Goal: Task Accomplishment & Management: Manage account settings

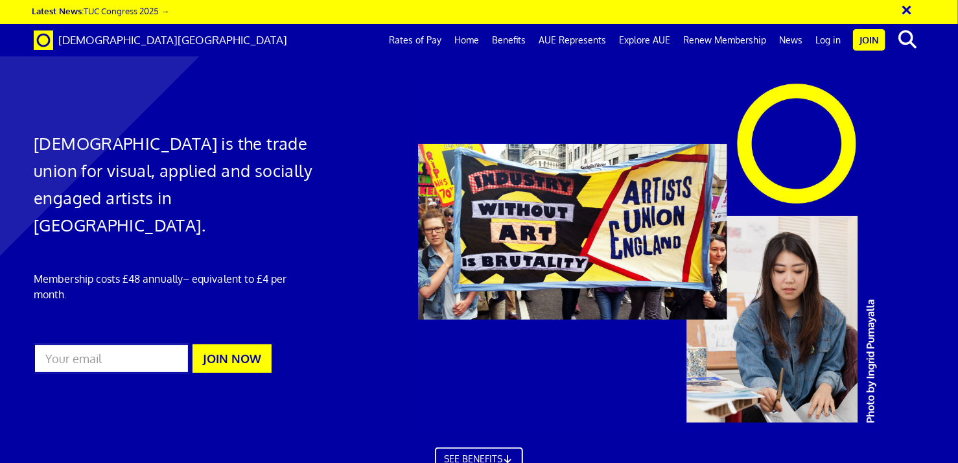
scroll to position [0, 8]
click at [826, 36] on link "Log in" at bounding box center [828, 40] width 38 height 32
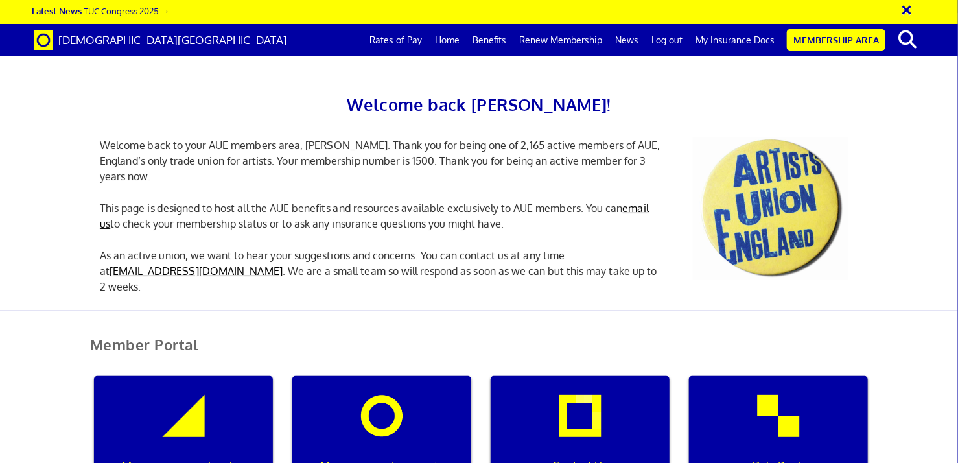
scroll to position [117, 0]
click at [228, 376] on div "Manage my membership" at bounding box center [183, 438] width 179 height 124
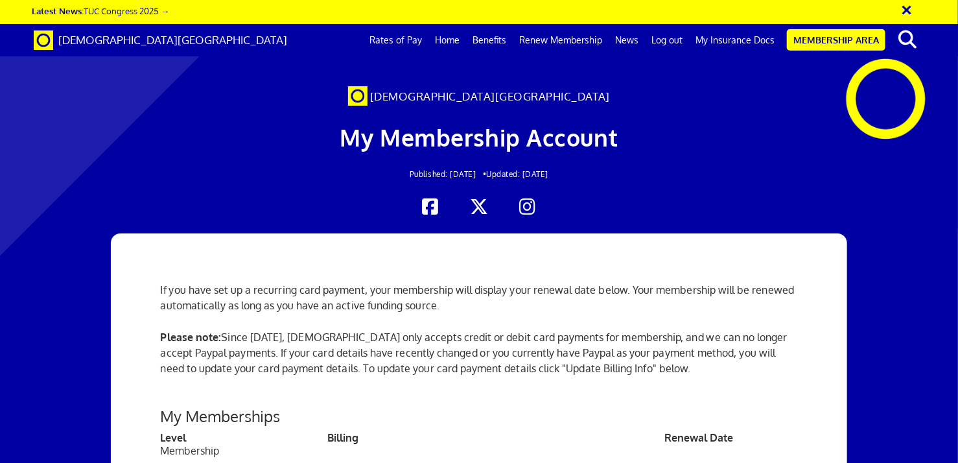
scroll to position [354, 0]
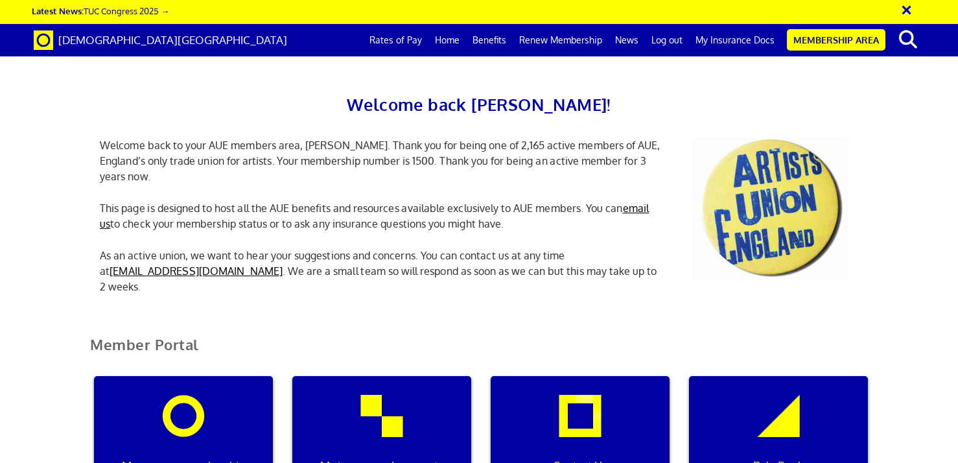
scroll to position [117, 0]
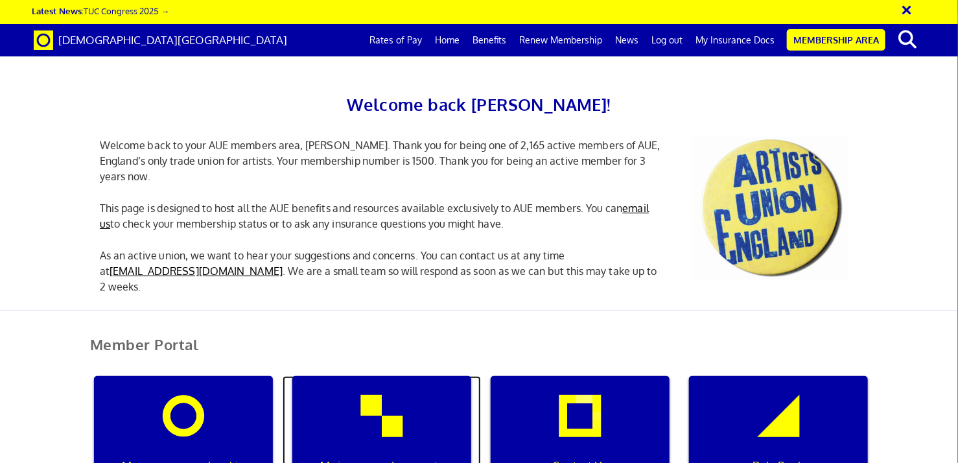
click at [397, 376] on div "My insurance documents" at bounding box center [381, 438] width 179 height 124
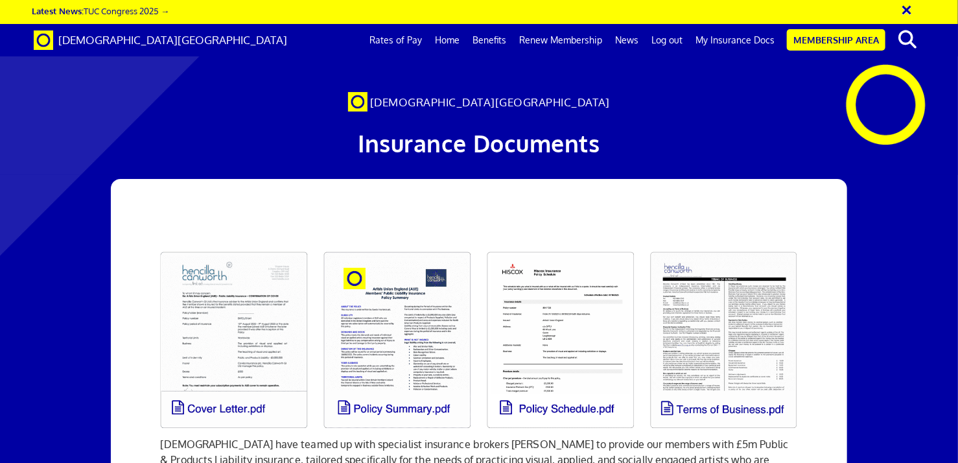
scroll to position [0, 8]
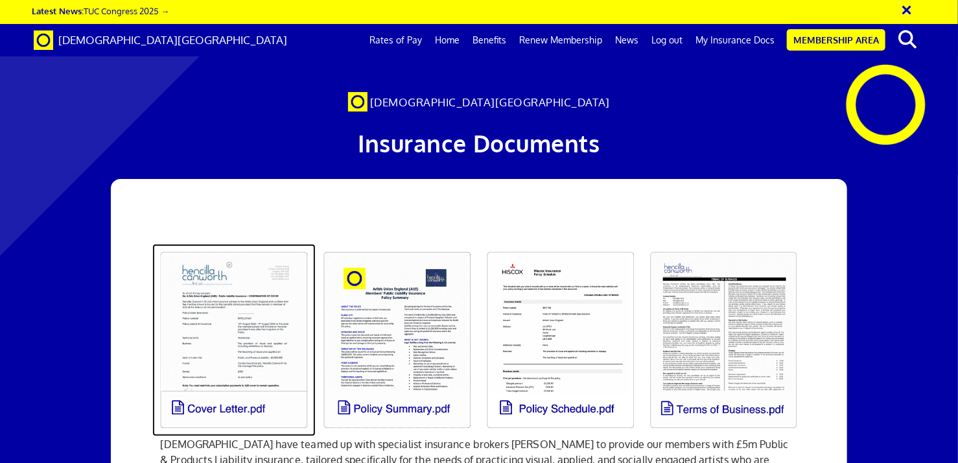
click at [280, 333] on link at bounding box center [233, 340] width 163 height 193
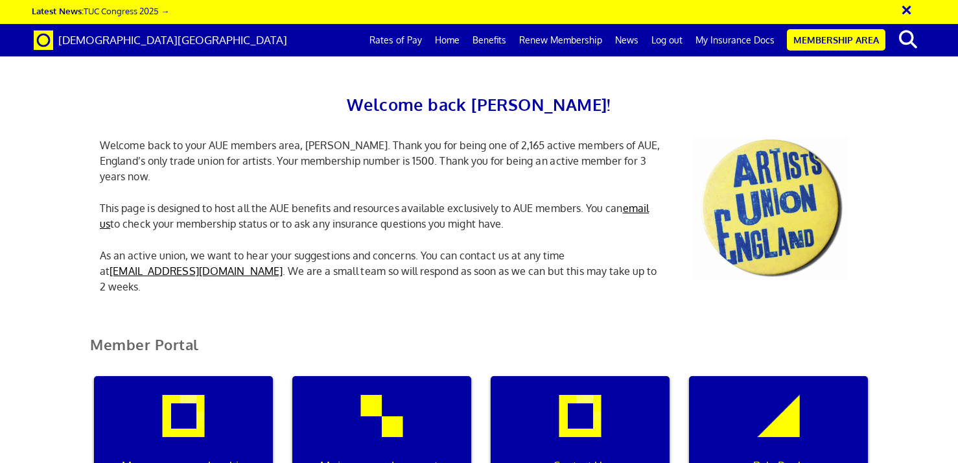
scroll to position [117, 0]
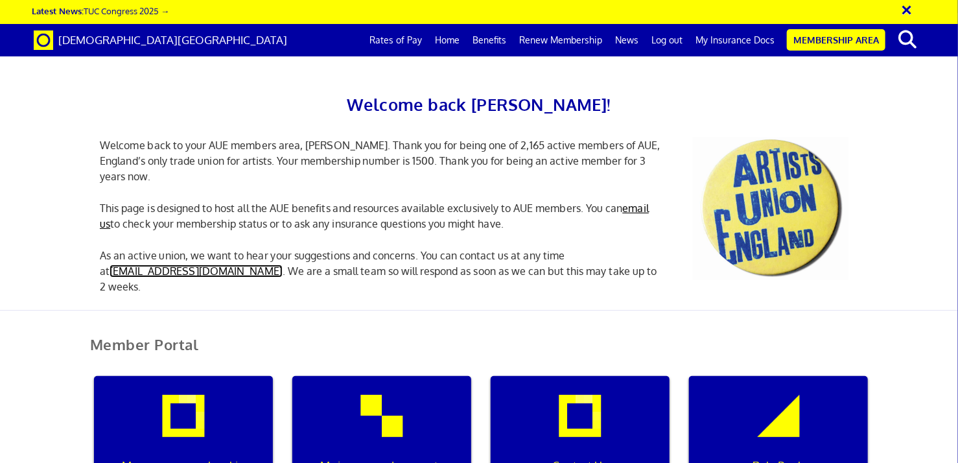
click at [201, 264] on link "[EMAIL_ADDRESS][DOMAIN_NAME]" at bounding box center [196, 270] width 173 height 13
drag, startPoint x: 257, startPoint y: 139, endPoint x: 99, endPoint y: 143, distance: 158.2
click at [99, 248] on p "As an active union, we want to hear your suggestions and concerns. You can cont…" at bounding box center [381, 271] width 583 height 47
copy p "info@artistsunionengland.org.uk ."
click at [240, 376] on div "Manage my membership" at bounding box center [183, 438] width 179 height 124
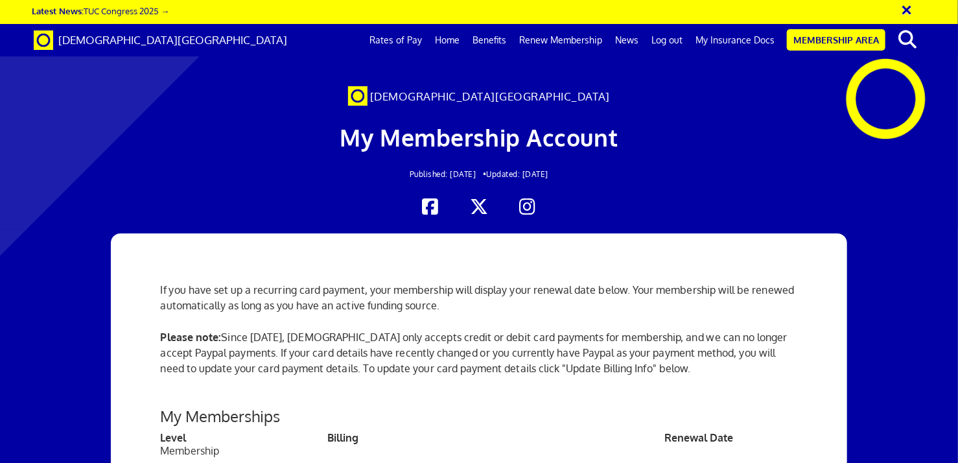
scroll to position [237, 0]
